Goal: Task Accomplishment & Management: Use online tool/utility

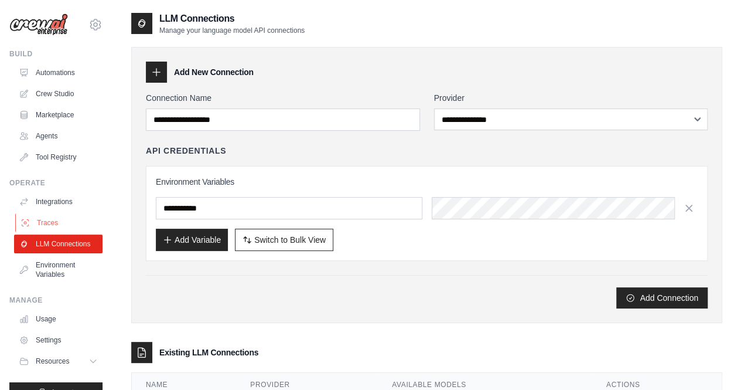
click at [39, 214] on link "Traces" at bounding box center [59, 222] width 88 height 19
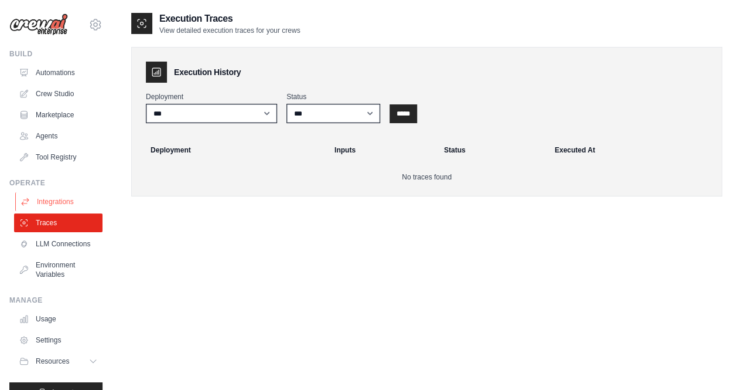
click at [49, 196] on link "Integrations" at bounding box center [59, 201] width 88 height 19
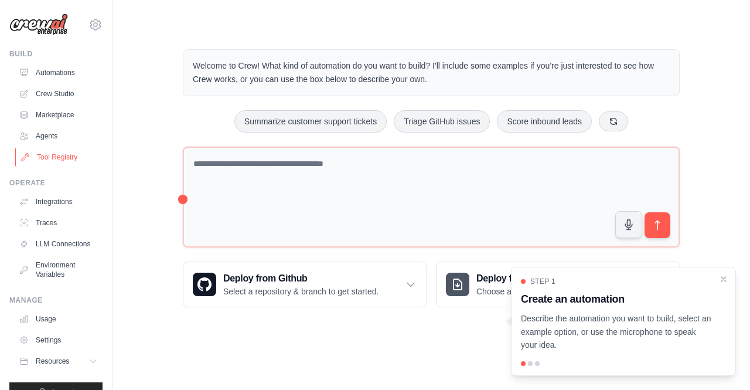
click at [67, 151] on link "Tool Registry" at bounding box center [59, 157] width 88 height 19
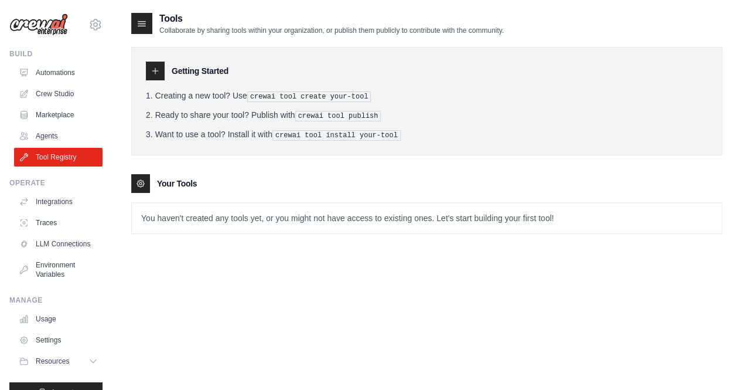
click at [160, 72] on div at bounding box center [155, 71] width 19 height 19
click at [34, 136] on link "Agents" at bounding box center [59, 136] width 88 height 19
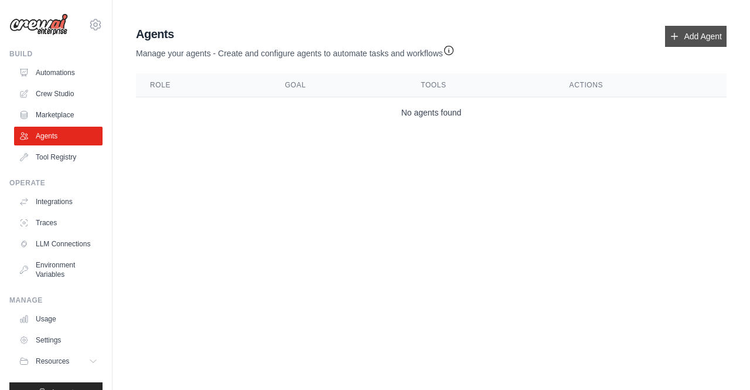
click at [700, 32] on link "Add Agent" at bounding box center [696, 36] width 62 height 21
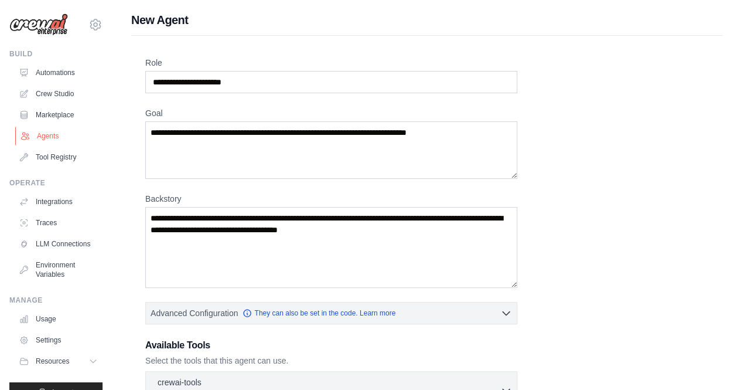
click at [73, 129] on link "Agents" at bounding box center [59, 136] width 88 height 19
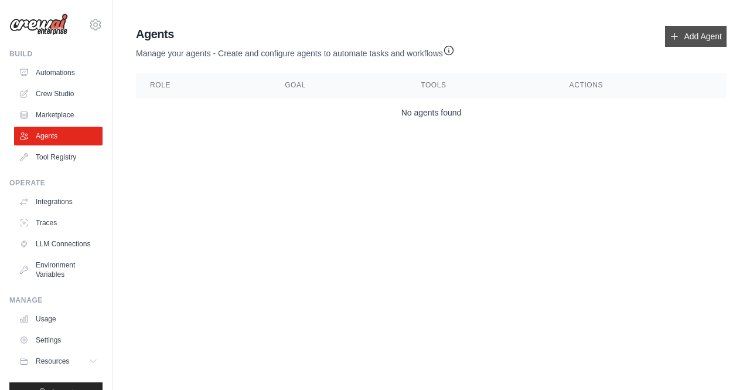
click at [697, 44] on link "Add Agent" at bounding box center [696, 36] width 62 height 21
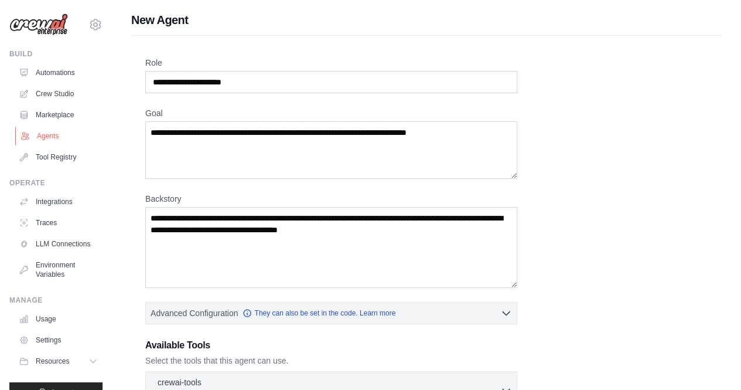
click at [43, 129] on link "Agents" at bounding box center [59, 136] width 88 height 19
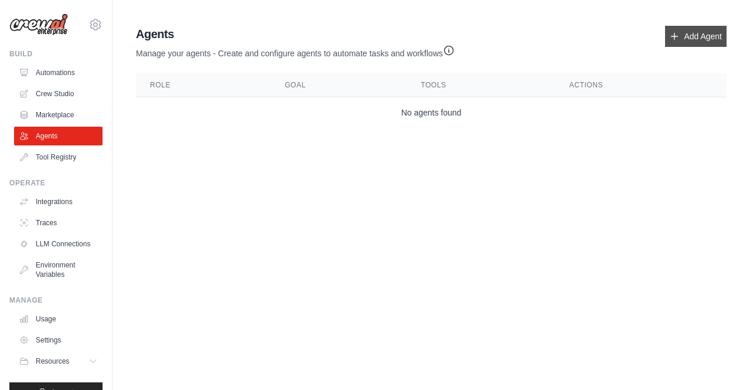
click at [706, 26] on link "Add Agent" at bounding box center [696, 36] width 62 height 21
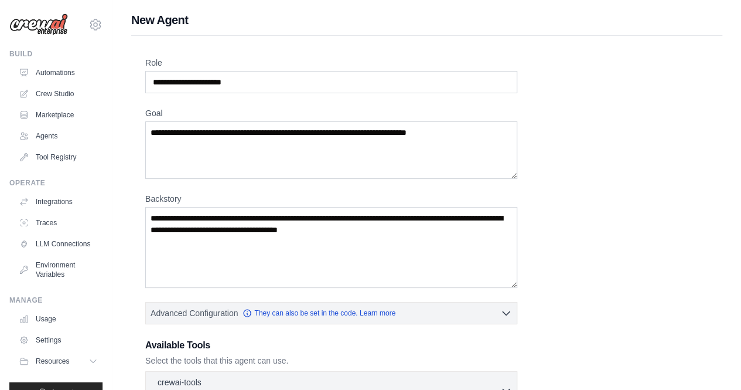
scroll to position [183, 0]
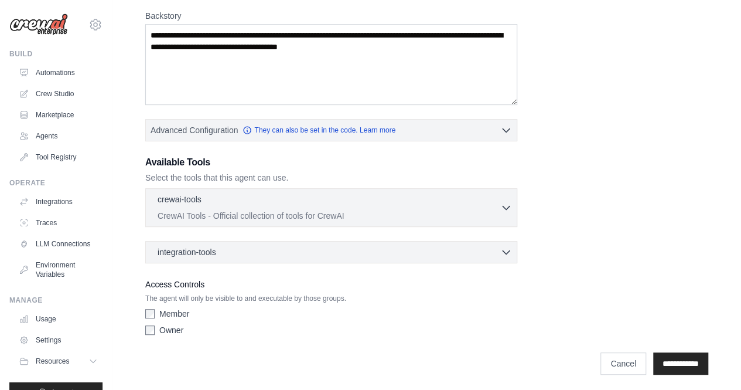
click at [155, 308] on div "Member" at bounding box center [331, 314] width 372 height 12
